Goal: Task Accomplishment & Management: Use online tool/utility

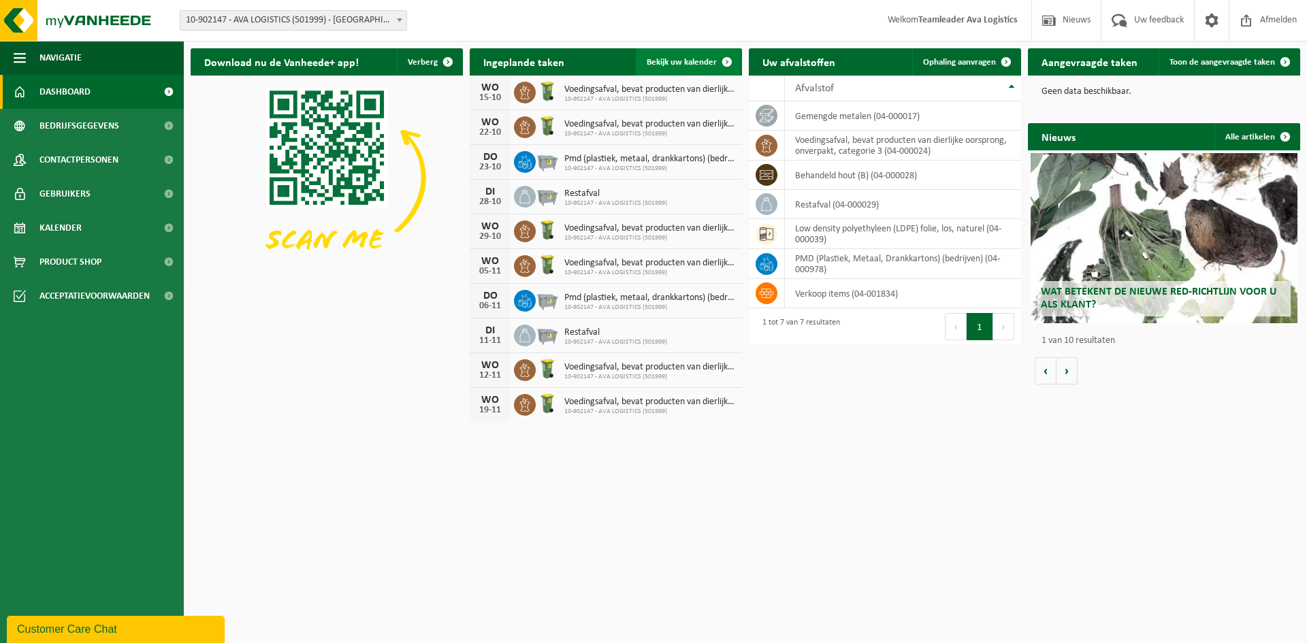
click at [688, 54] on link "Bekijk uw kalender" at bounding box center [688, 61] width 105 height 27
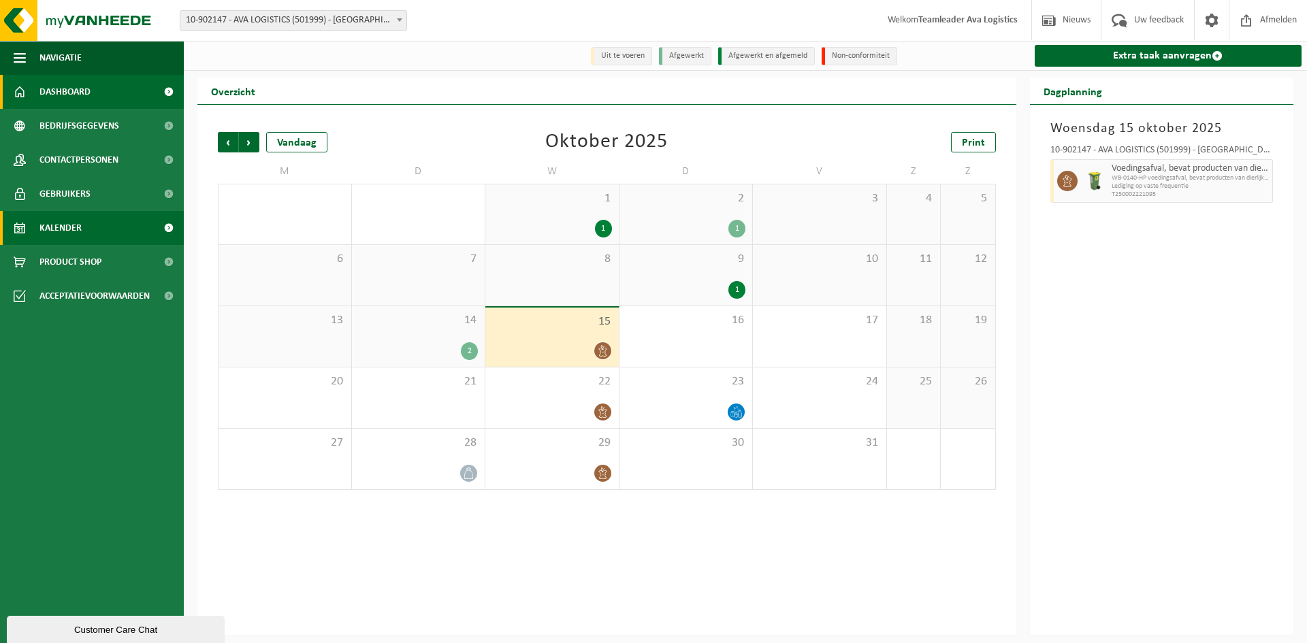
click at [114, 78] on link "Dashboard" at bounding box center [92, 92] width 184 height 34
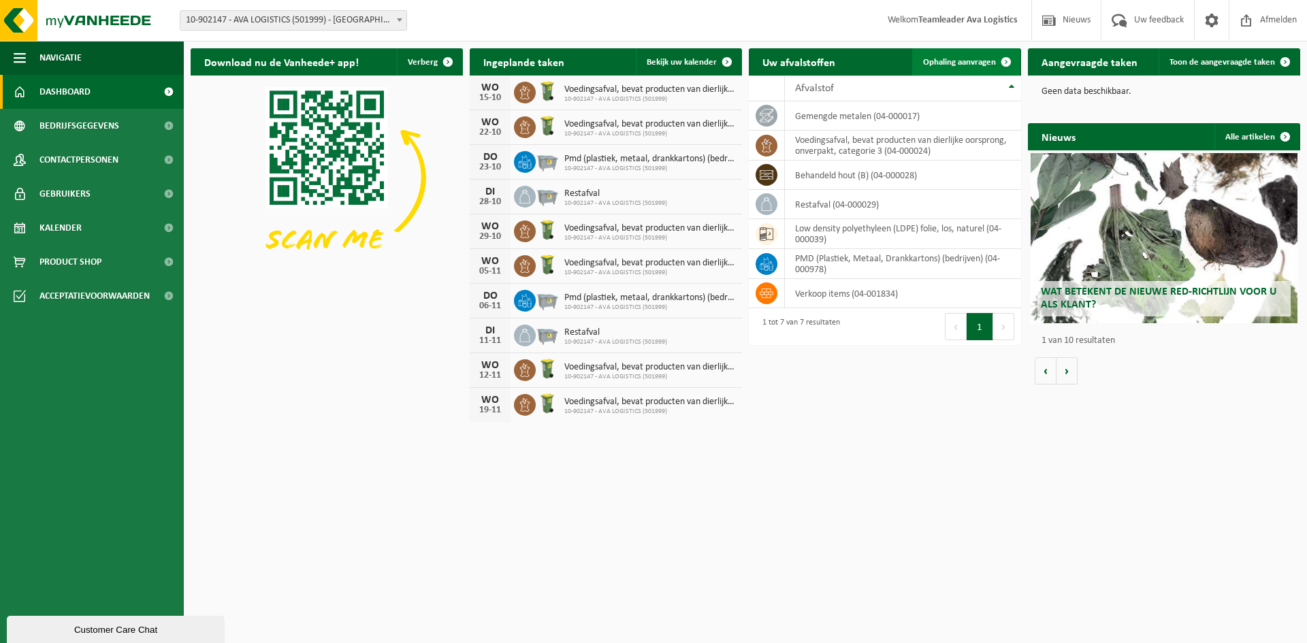
click at [942, 56] on link "Ophaling aanvragen" at bounding box center [966, 61] width 108 height 27
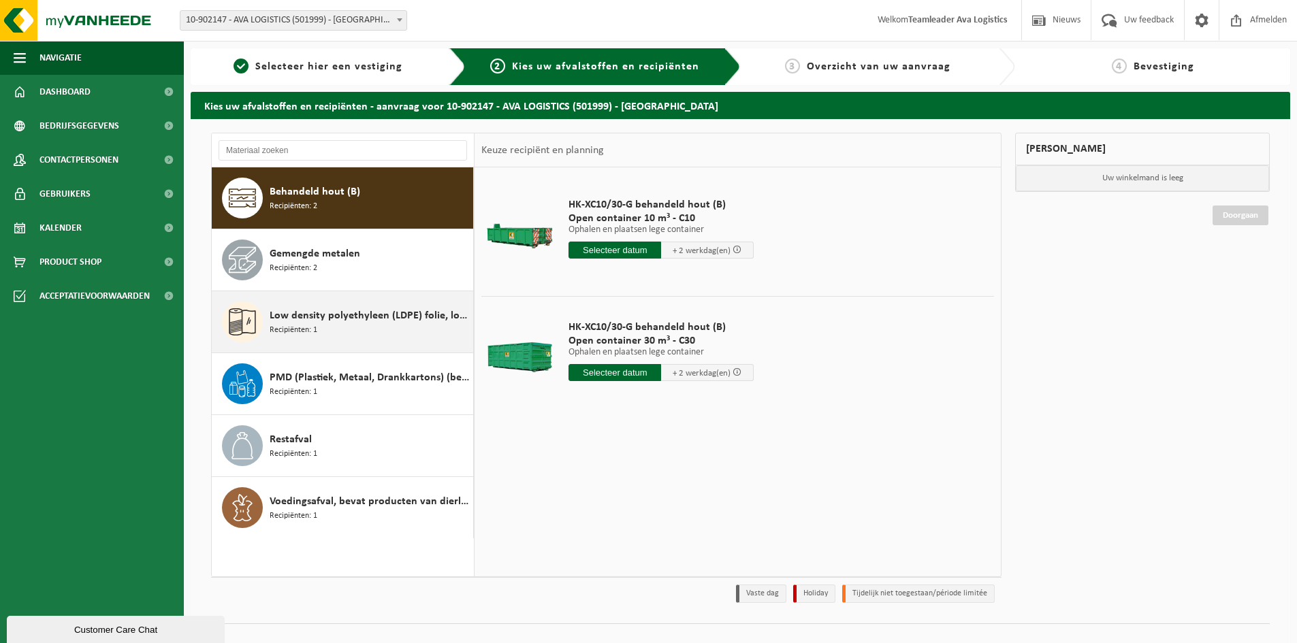
click at [341, 327] on div "Low density polyethyleen (LDPE) folie, los, naturel Recipiënten: 1" at bounding box center [370, 322] width 200 height 41
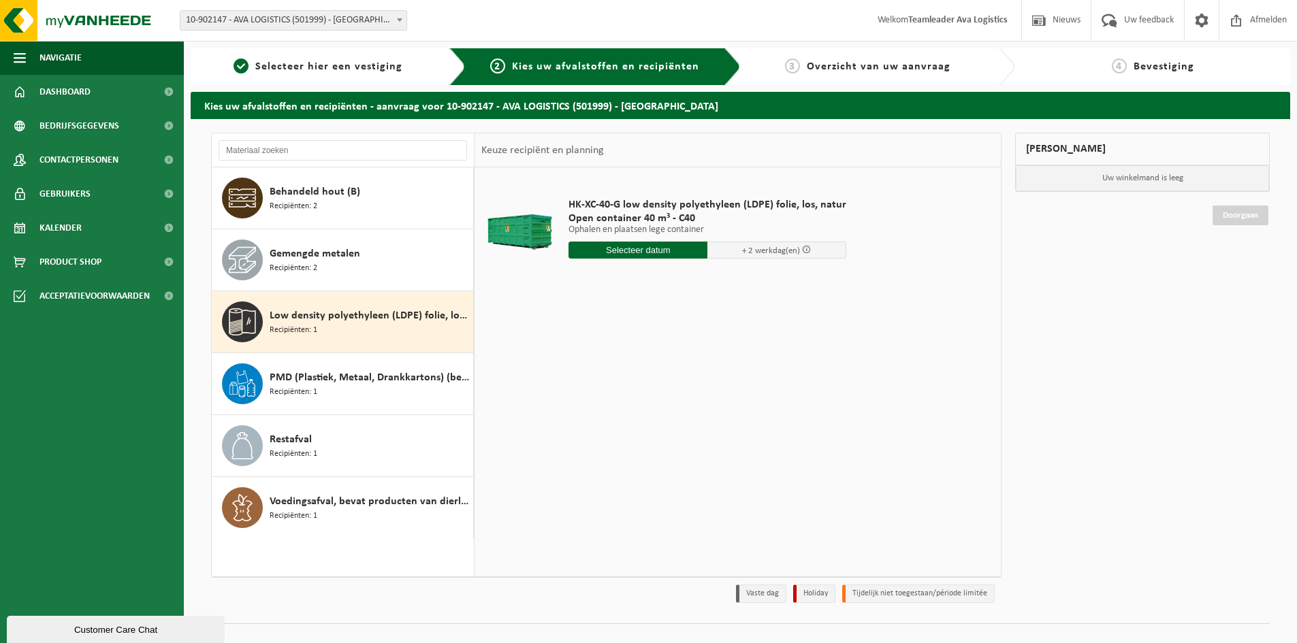
click at [620, 251] on input "text" at bounding box center [637, 250] width 139 height 17
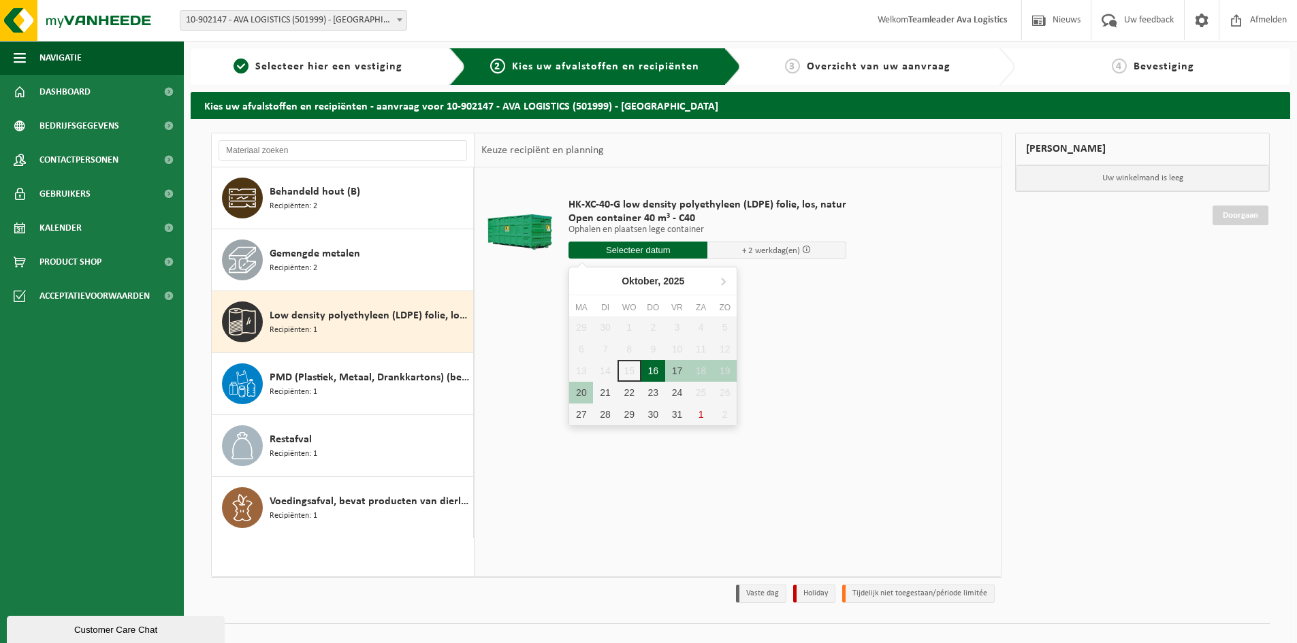
click at [650, 368] on div "16" at bounding box center [653, 371] width 24 height 22
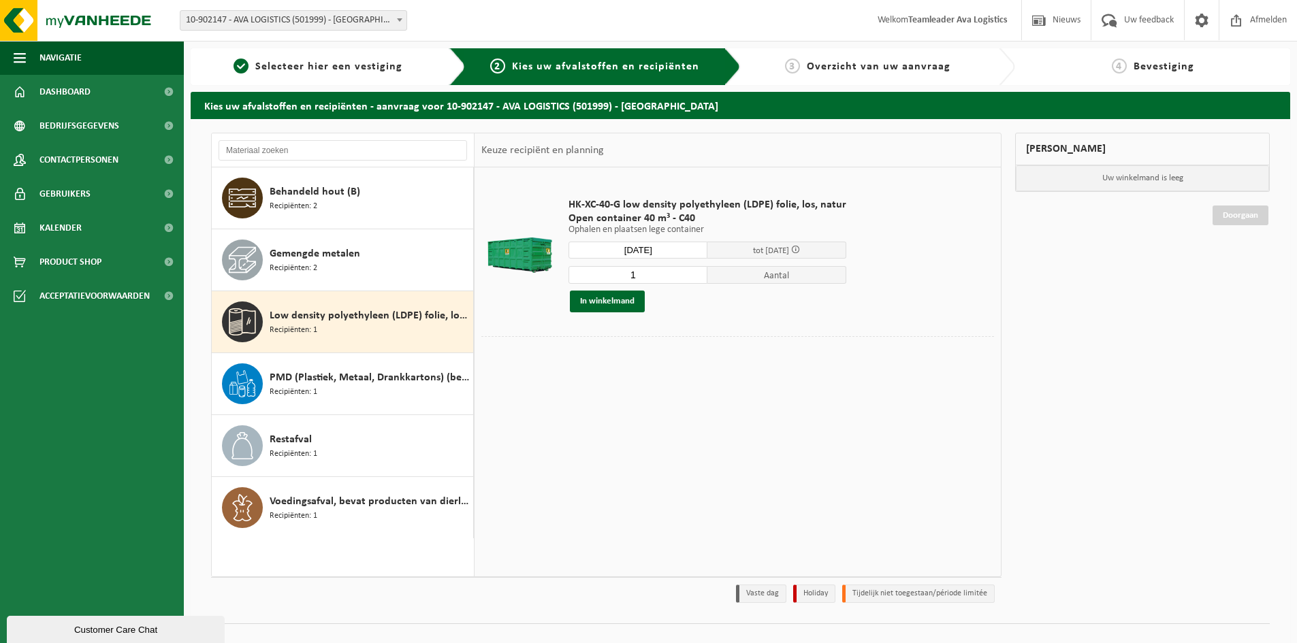
type input "Van 2025-10-16"
click at [607, 302] on button "In winkelmand" at bounding box center [607, 302] width 75 height 22
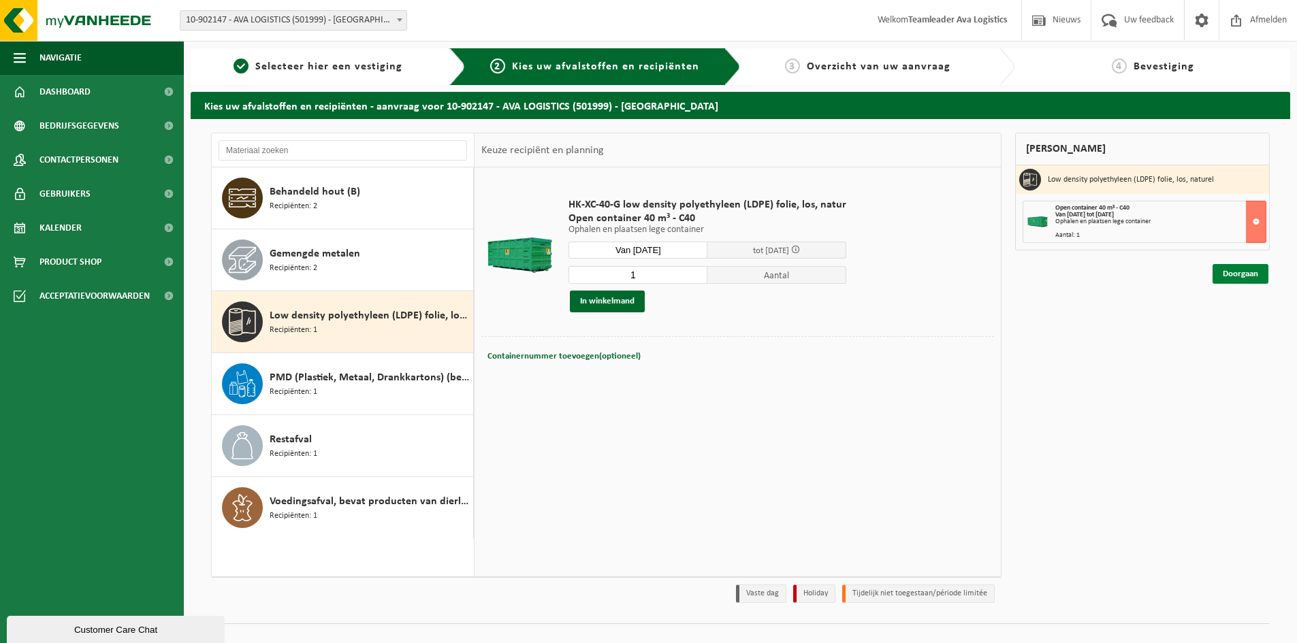
click at [1233, 273] on link "Doorgaan" at bounding box center [1241, 274] width 56 height 20
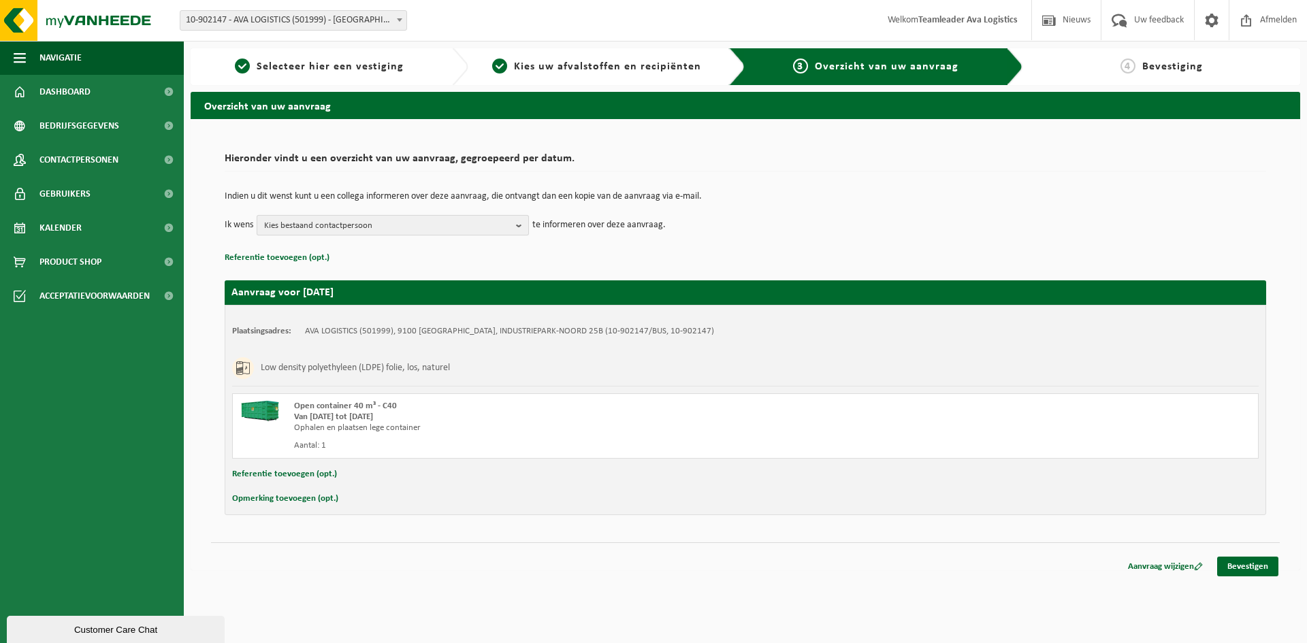
click at [302, 231] on span "Kies bestaand contactpersoon" at bounding box center [387, 226] width 246 height 20
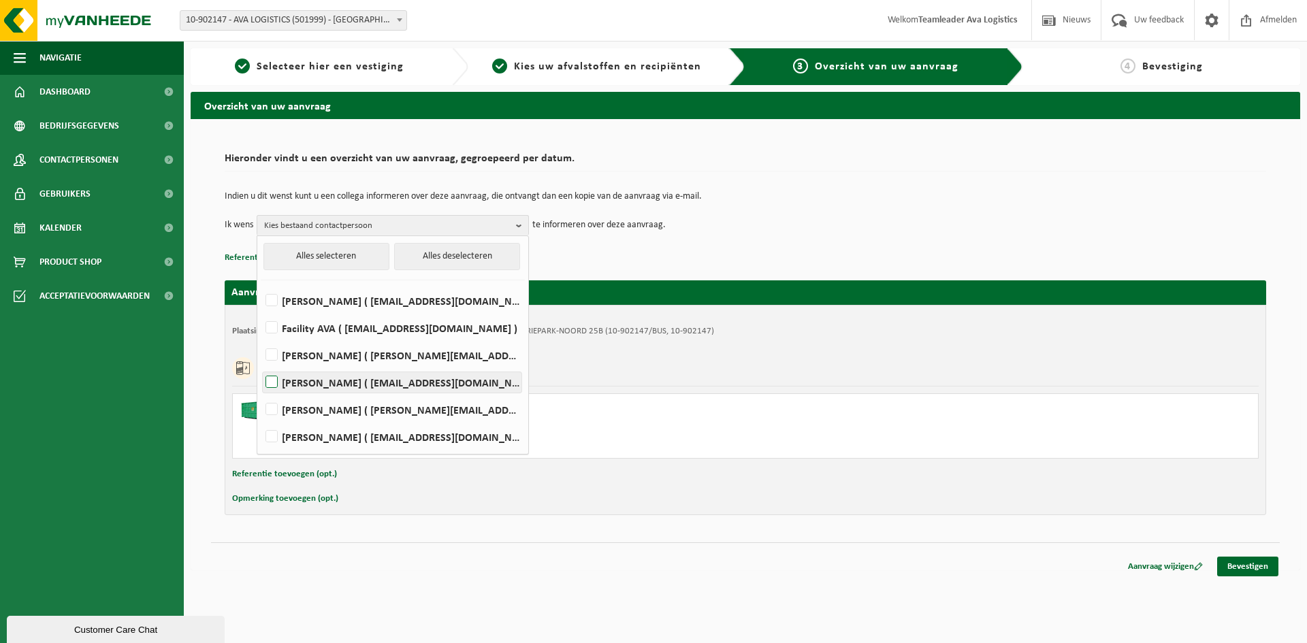
click at [274, 383] on label "[PERSON_NAME] ( [EMAIL_ADDRESS][DOMAIN_NAME] )" at bounding box center [392, 382] width 259 height 20
click at [261, 366] on input "[PERSON_NAME] ( [EMAIL_ADDRESS][DOMAIN_NAME] )" at bounding box center [260, 365] width 1 height 1
checkbox input "true"
click at [963, 259] on p "Referentie toevoegen (opt.)" at bounding box center [746, 258] width 1042 height 18
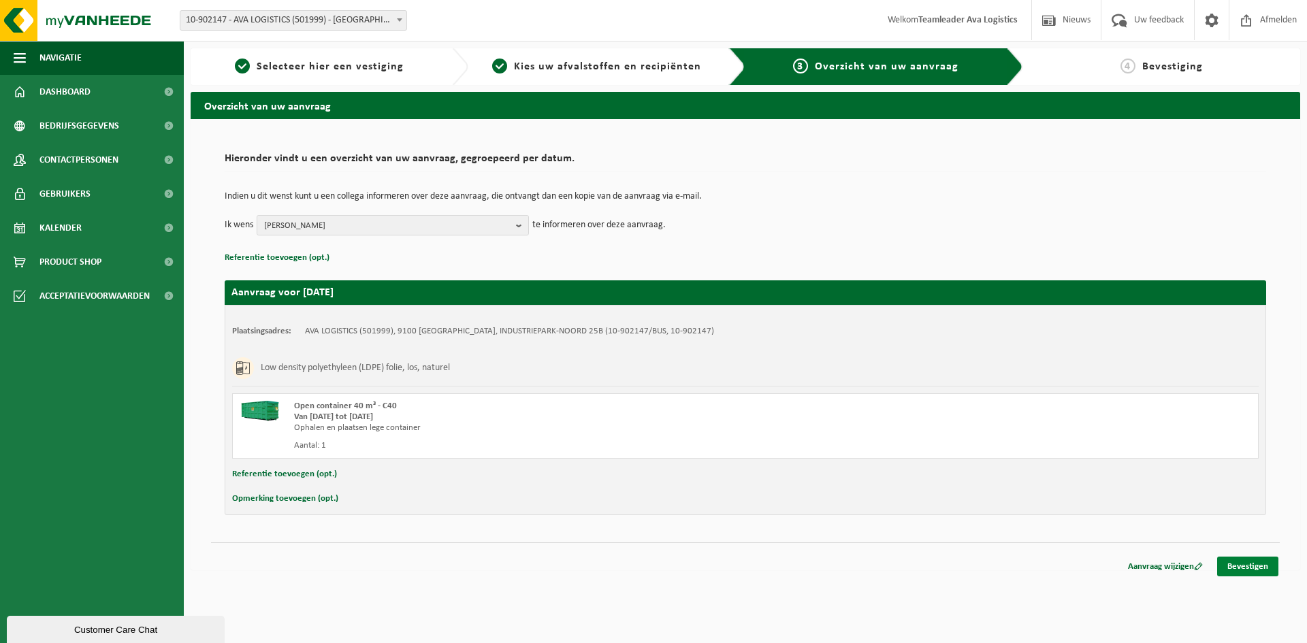
click at [1230, 565] on link "Bevestigen" at bounding box center [1247, 567] width 61 height 20
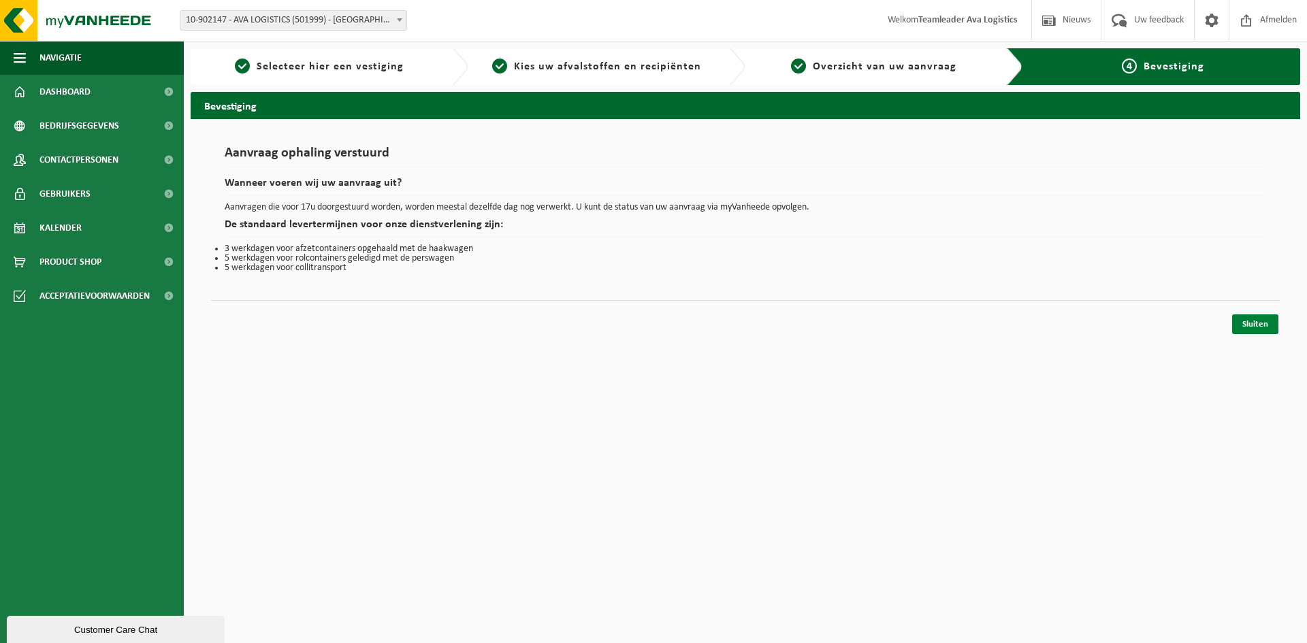
click at [1245, 328] on link "Sluiten" at bounding box center [1255, 325] width 46 height 20
